Goal: Check status: Check status

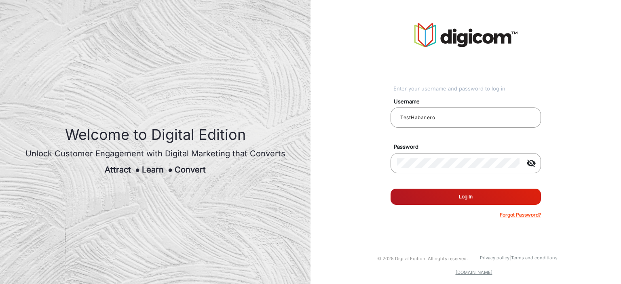
click at [435, 203] on button "Log In" at bounding box center [466, 197] width 150 height 16
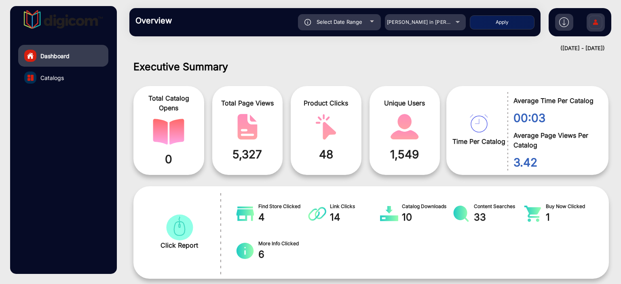
scroll to position [6, 0]
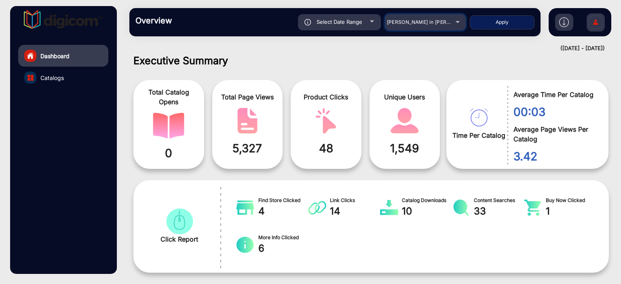
click at [450, 25] on div "[PERSON_NAME] in [PERSON_NAME]" at bounding box center [419, 22] width 65 height 10
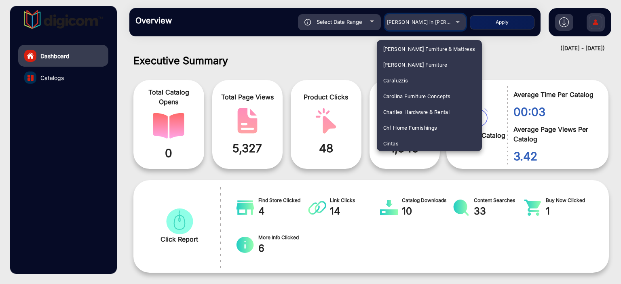
scroll to position [602, 0]
click at [428, 143] on mat-option "[PERSON_NAME] Nutrition" at bounding box center [429, 143] width 105 height 16
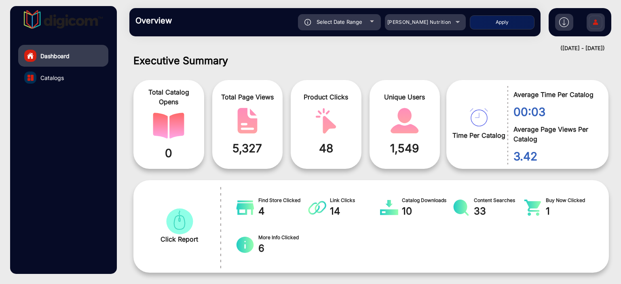
click at [363, 20] on div "Select Date Range" at bounding box center [339, 22] width 83 height 16
type input "[DATE]"
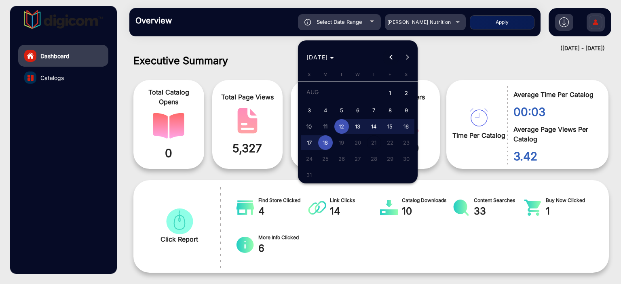
click at [389, 56] on span "Previous month" at bounding box center [391, 57] width 16 height 16
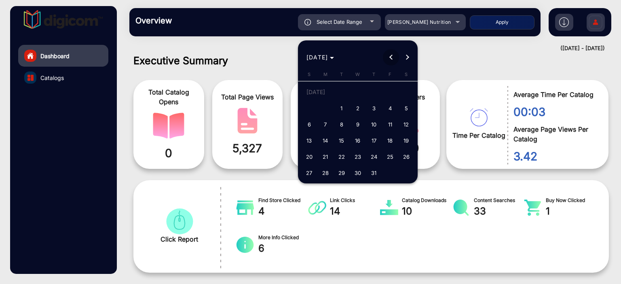
click at [389, 56] on span "Previous month" at bounding box center [391, 57] width 16 height 16
click at [330, 156] on span "21" at bounding box center [325, 157] width 15 height 15
type input "[DATE]"
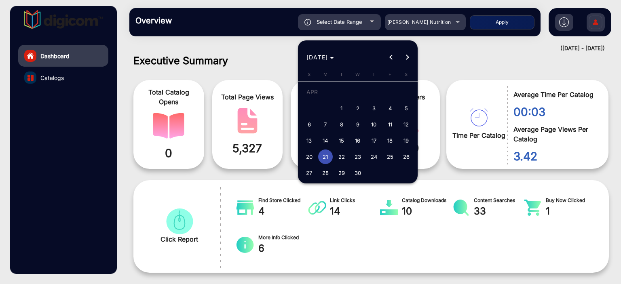
click at [330, 156] on span "21" at bounding box center [325, 157] width 15 height 15
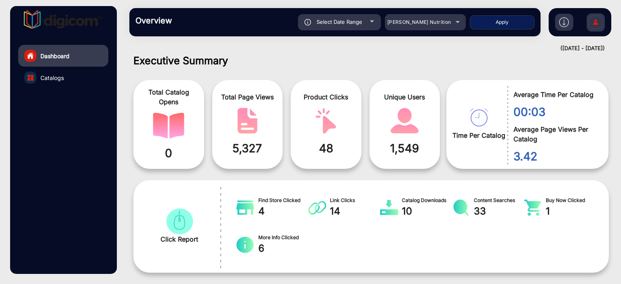
type input "[DATE]"
click at [516, 19] on button "Apply" at bounding box center [502, 22] width 65 height 14
type input "[DATE]"
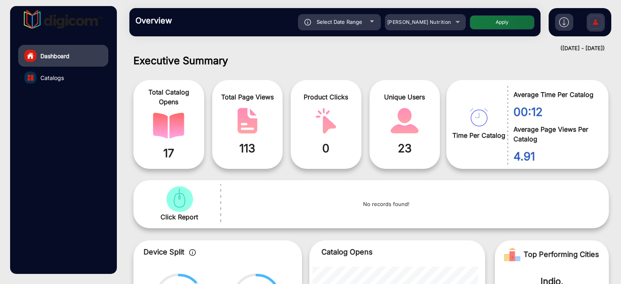
click at [348, 25] on span "Select Date Range" at bounding box center [340, 22] width 46 height 6
type input "[DATE]"
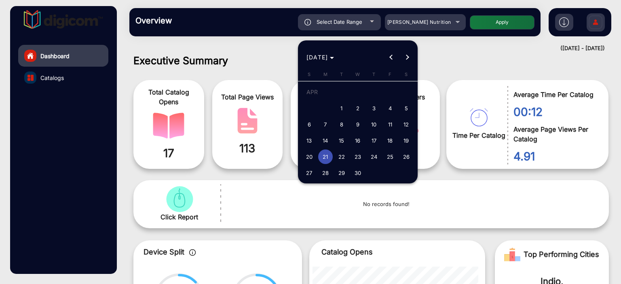
click at [339, 154] on span "22" at bounding box center [341, 157] width 15 height 15
type input "[DATE]"
click at [339, 154] on span "22" at bounding box center [341, 157] width 15 height 15
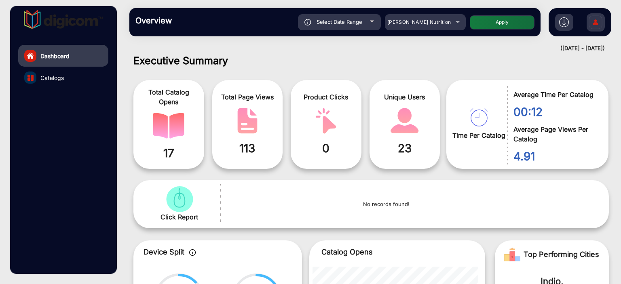
type input "[DATE]"
click at [474, 16] on button "Apply" at bounding box center [502, 22] width 65 height 14
type input "[DATE]"
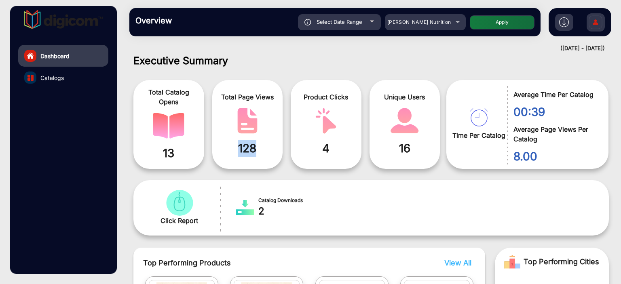
drag, startPoint x: 260, startPoint y: 152, endPoint x: 230, endPoint y: 150, distance: 29.2
click at [230, 150] on span "128" at bounding box center [247, 148] width 59 height 17
